Goal: Check status: Check status

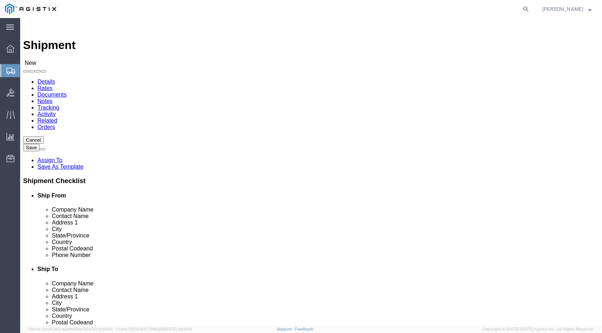
select select
click at [11, 32] on div "main_menu Created with Sketch." at bounding box center [10, 27] width 20 height 18
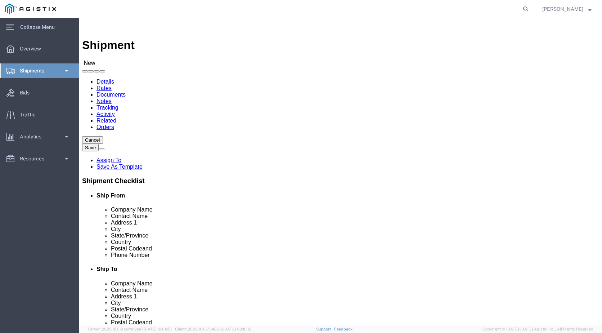
click at [68, 71] on span at bounding box center [66, 70] width 6 height 14
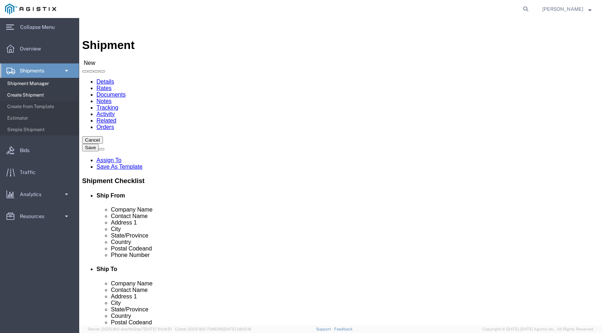
click at [64, 85] on span "Shipment Manager" at bounding box center [40, 83] width 67 height 14
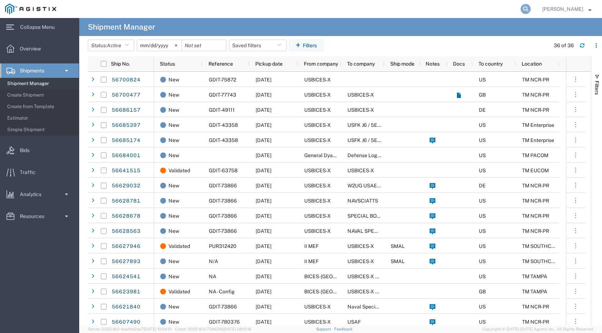
click at [526, 10] on icon at bounding box center [526, 9] width 10 height 10
click at [417, 12] on input "search" at bounding box center [411, 8] width 219 height 17
paste input "[URL][DOMAIN_NAME]"
type input "[URL][DOMAIN_NAME]"
drag, startPoint x: 517, startPoint y: 10, endPoint x: 161, endPoint y: 13, distance: 356.3
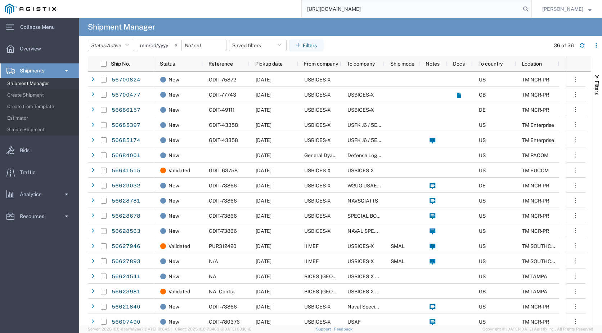
click at [161, 13] on div "[URL][DOMAIN_NAME]" at bounding box center [296, 9] width 471 height 18
click at [366, 11] on input "search" at bounding box center [411, 8] width 219 height 17
paste input "FTT1920049C"
type input "FTT1920049C"
click at [364, 11] on input "FTT1920049C" at bounding box center [411, 8] width 219 height 17
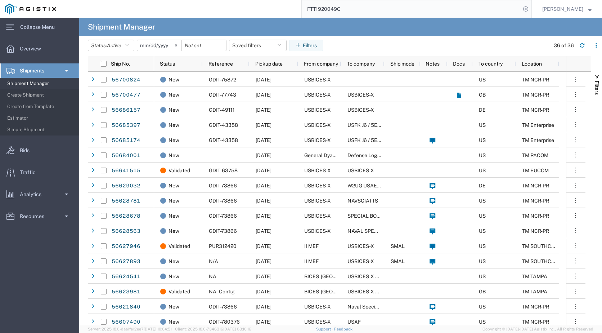
click at [364, 6] on input "FTT1920049C" at bounding box center [411, 8] width 219 height 17
click at [169, 43] on input "[DATE]" at bounding box center [159, 45] width 44 height 11
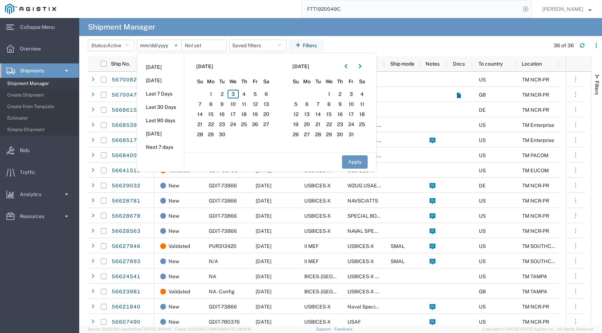
click at [177, 45] on icon at bounding box center [176, 45] width 2 height 2
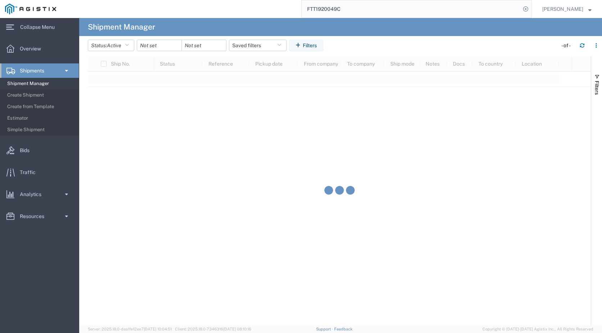
click at [354, 8] on input "FTT1920049C" at bounding box center [411, 8] width 219 height 17
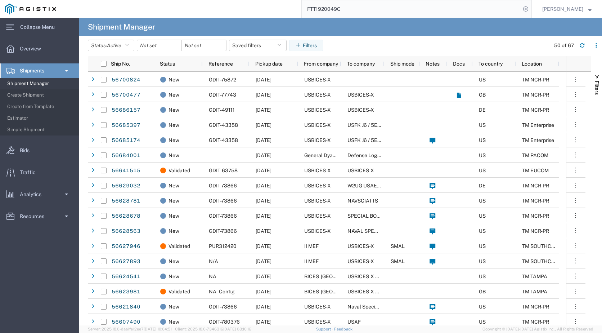
paste input "FTT1920049C"
type input "FTT1920049C"
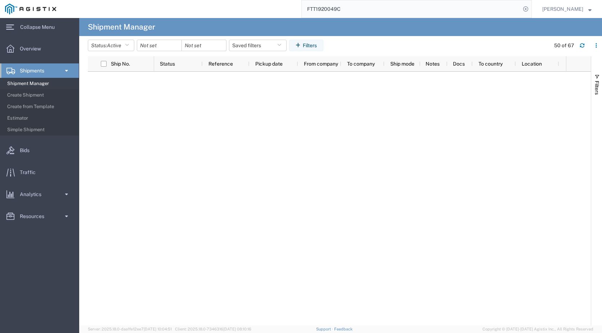
scroll to position [760, 0]
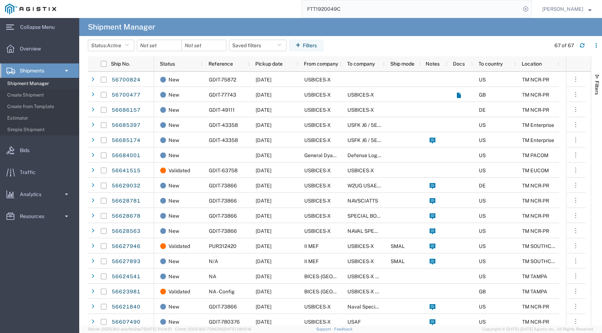
click at [409, 33] on agx-page-header "Shipment Manager" at bounding box center [340, 27] width 523 height 18
click at [472, 10] on input "FTT1920049C" at bounding box center [411, 8] width 219 height 17
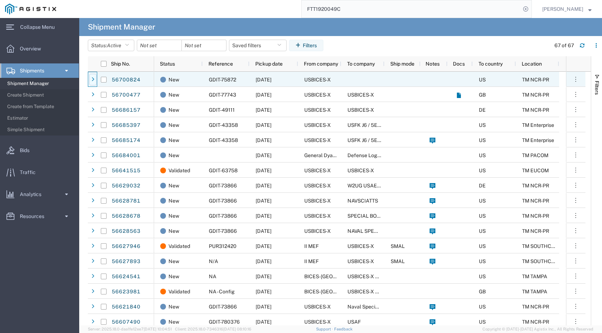
click at [91, 81] on div at bounding box center [92, 80] width 7 height 12
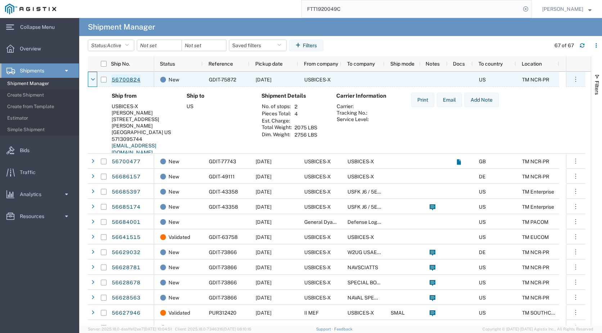
click at [136, 79] on link "56700824" at bounding box center [126, 80] width 30 height 12
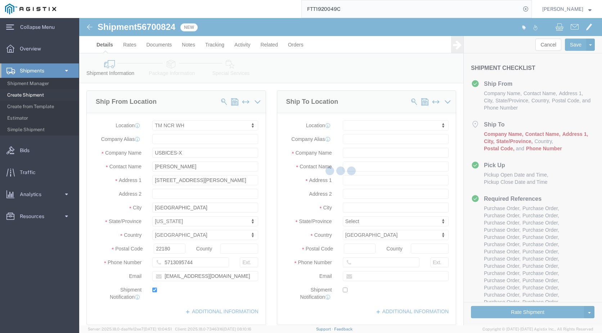
select select "69651"
select select
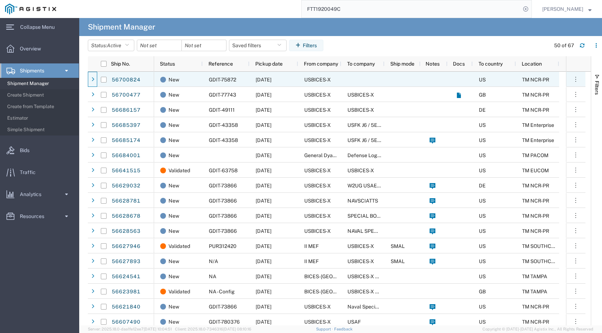
click at [89, 84] on div at bounding box center [92, 80] width 7 height 12
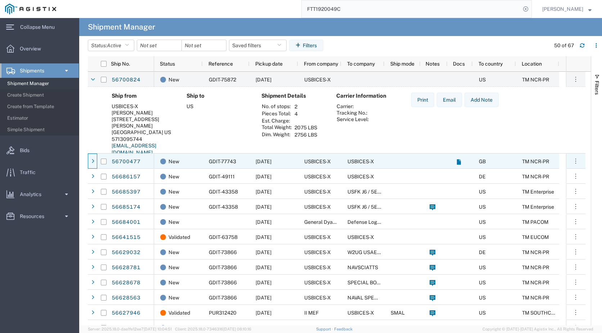
click at [92, 168] on span at bounding box center [92, 161] width 7 height 15
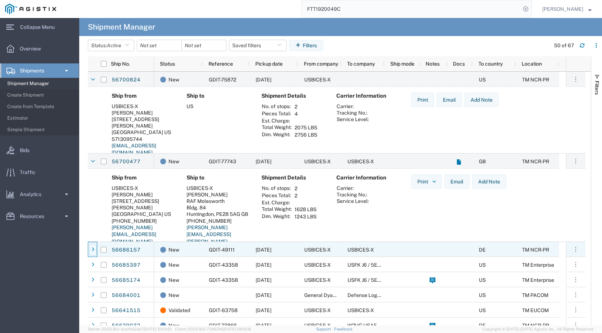
click at [91, 250] on div at bounding box center [92, 250] width 7 height 12
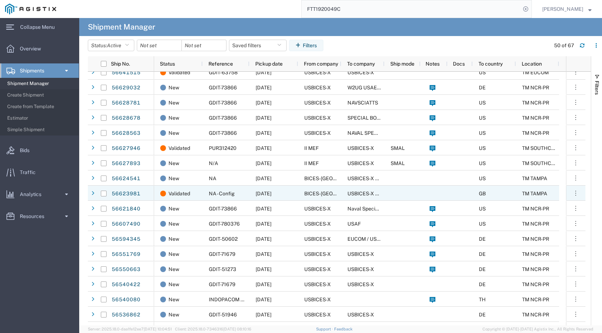
scroll to position [299, 0]
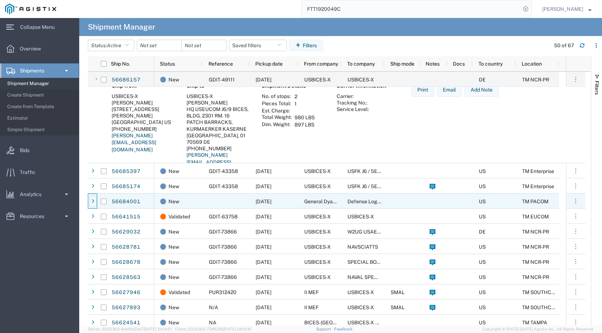
click at [93, 201] on icon at bounding box center [92, 201] width 3 height 5
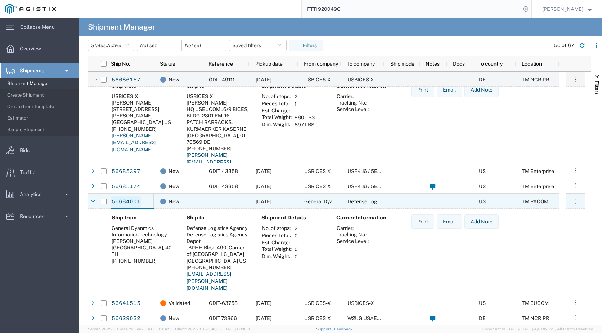
click at [128, 201] on link "56684001" at bounding box center [126, 202] width 30 height 12
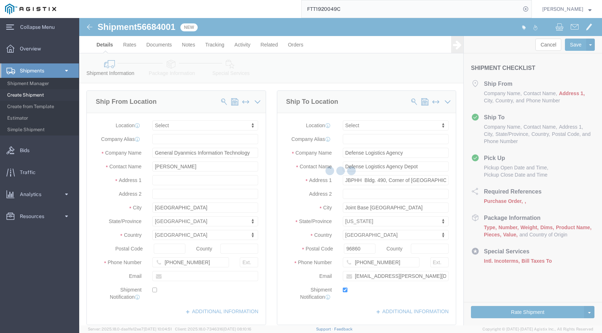
select select
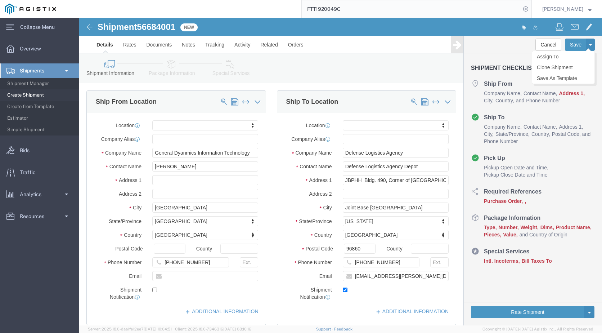
click button
click button "Cancel"
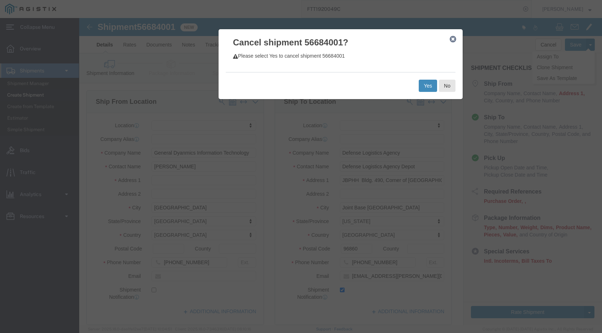
click button "Yes"
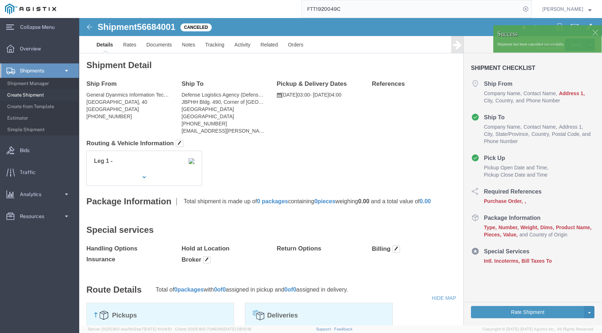
click img
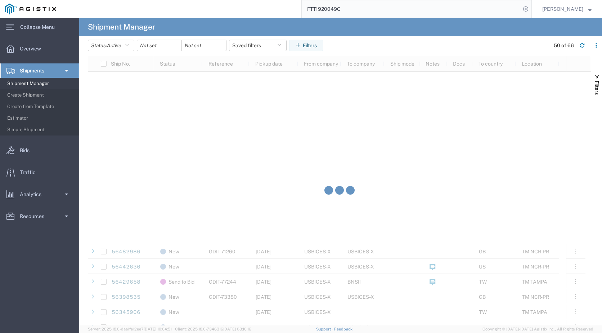
scroll to position [745, 0]
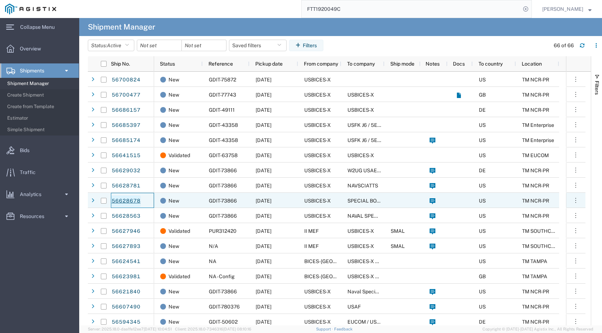
click at [134, 199] on link "56628678" at bounding box center [126, 201] width 30 height 12
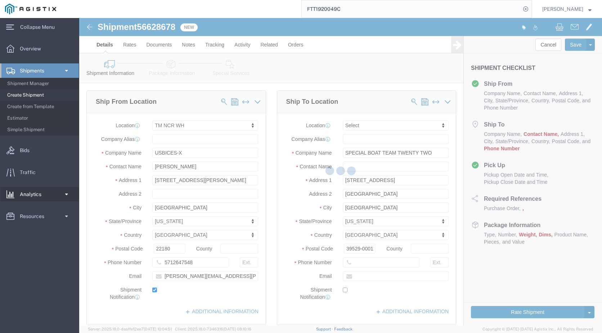
select select "69651"
select select
